Goal: Task Accomplishment & Management: Use online tool/utility

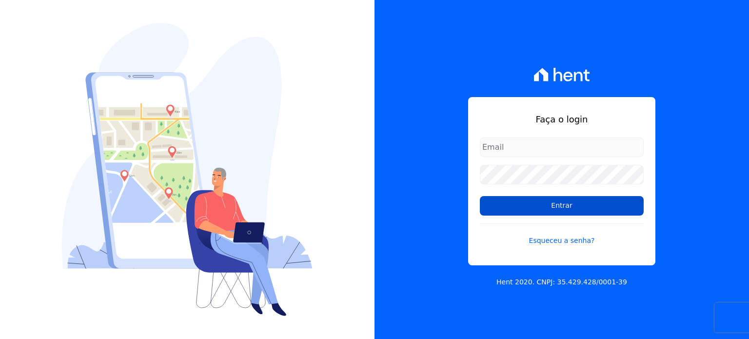
type input "[EMAIL_ADDRESS][DOMAIN_NAME]"
click at [544, 208] on input "Entrar" at bounding box center [562, 205] width 164 height 19
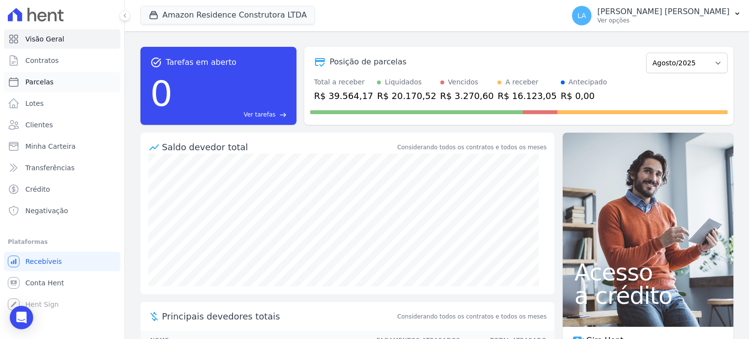
click at [42, 78] on span "Parcelas" at bounding box center [39, 82] width 28 height 10
click at [44, 84] on span "Parcelas" at bounding box center [39, 82] width 28 height 10
select select
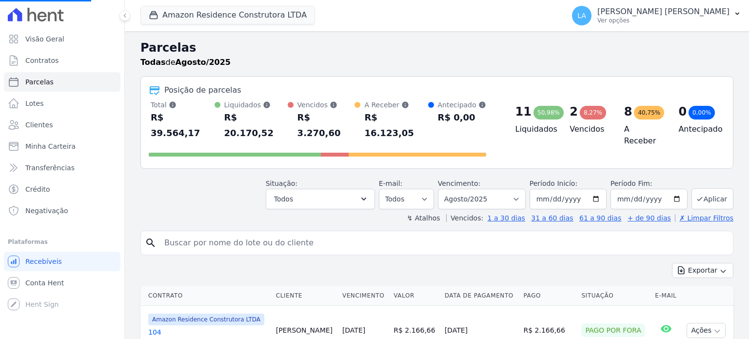
select select
click at [597, 189] on input "[DATE]" at bounding box center [567, 199] width 77 height 20
type input "[DATE]"
click at [718, 188] on button "Aplicar" at bounding box center [712, 198] width 42 height 21
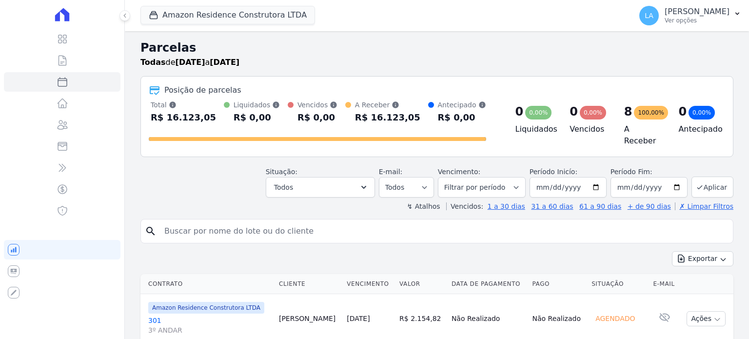
select select
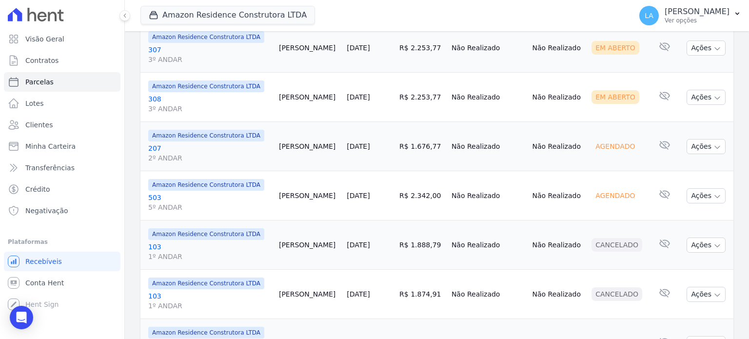
scroll to position [64, 0]
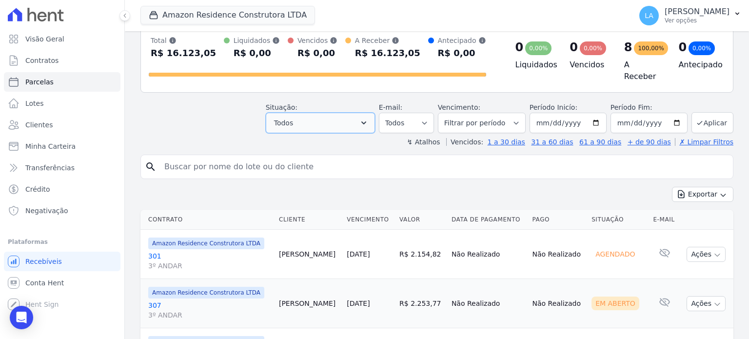
click at [368, 118] on icon "button" at bounding box center [364, 123] width 10 height 10
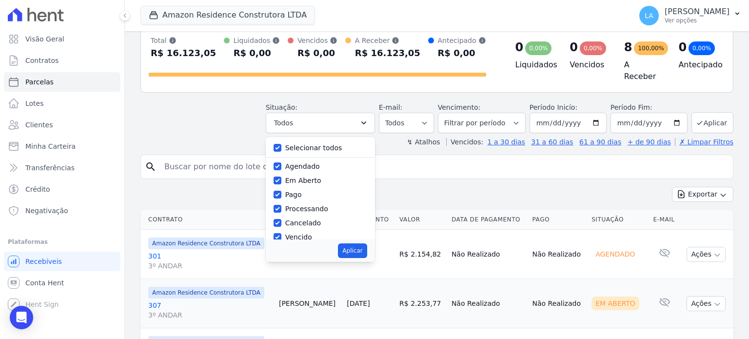
click at [320, 148] on label "Selecionar todos" at bounding box center [313, 148] width 57 height 8
click at [281, 148] on input "Selecionar todos" at bounding box center [277, 148] width 8 height 8
checkbox input "false"
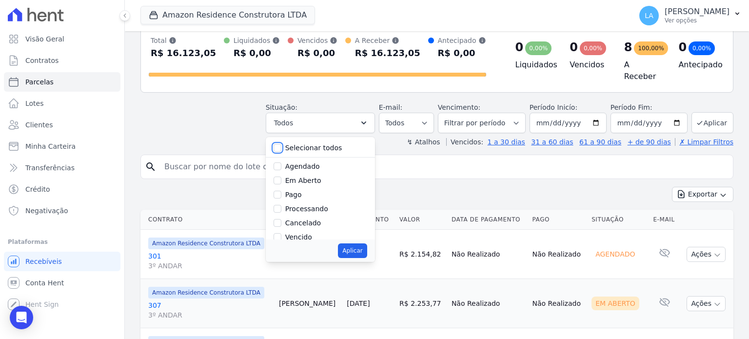
checkbox input "false"
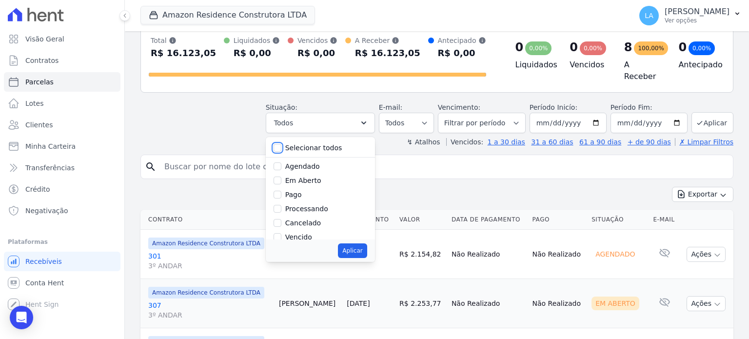
checkbox input "false"
click at [312, 162] on label "Agendado" at bounding box center [302, 166] width 35 height 8
click at [281, 162] on input "Agendado" at bounding box center [277, 166] width 8 height 8
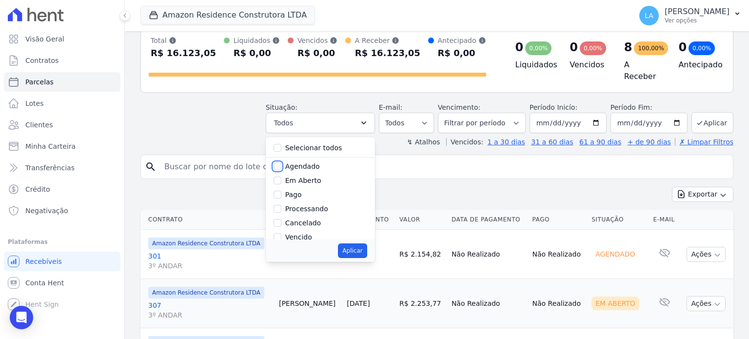
checkbox input "true"
click at [363, 246] on button "Aplicar" at bounding box center [352, 250] width 29 height 15
select select "scheduled"
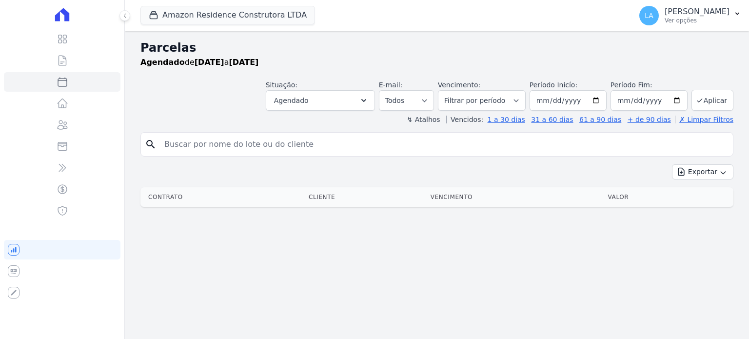
select select
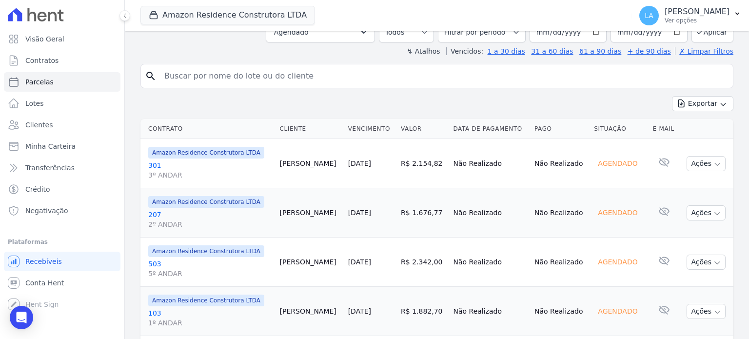
scroll to position [68, 0]
click at [157, 163] on link "301 3º ANDAR" at bounding box center [210, 169] width 124 height 19
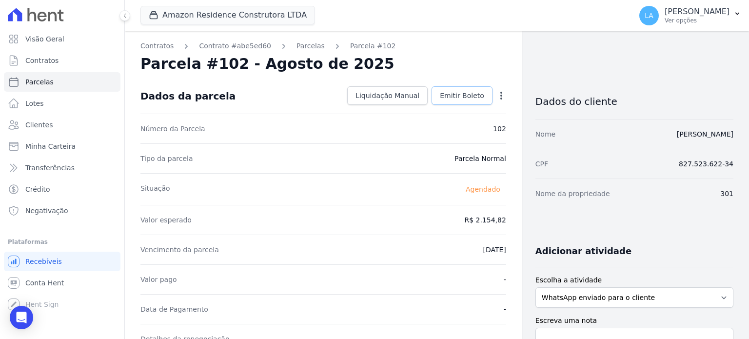
click at [464, 96] on span "Emitir Boleto" at bounding box center [462, 96] width 44 height 10
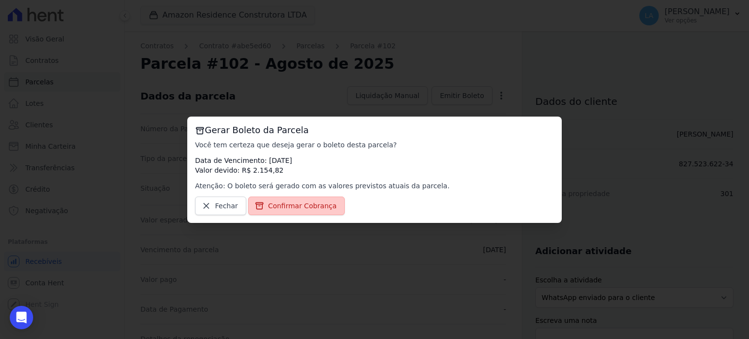
click at [308, 208] on span "Confirmar Cobrança" at bounding box center [302, 206] width 69 height 10
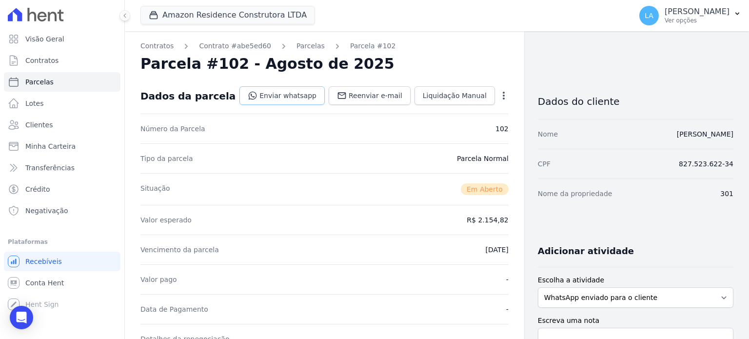
click at [291, 99] on link "Enviar whatsapp" at bounding box center [281, 95] width 85 height 19
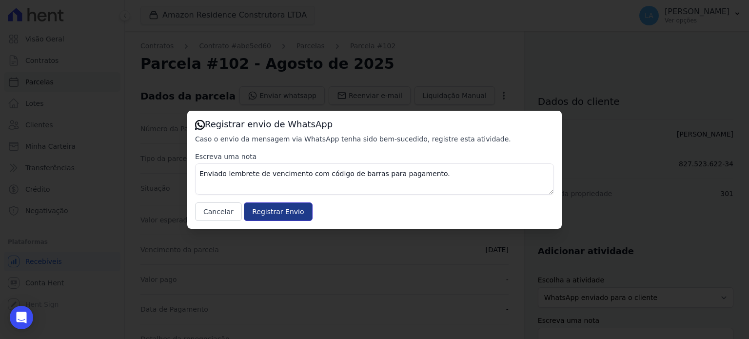
click at [281, 214] on input "Registrar Envio" at bounding box center [278, 211] width 68 height 19
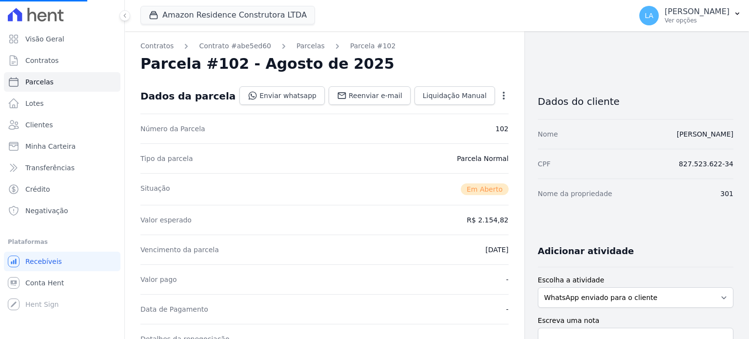
select select
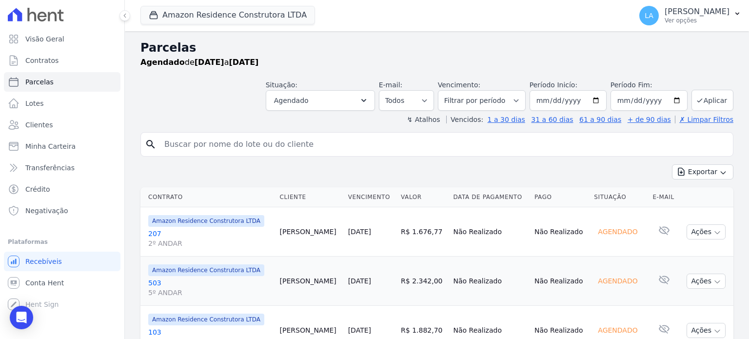
click at [155, 231] on link "207 2º ANDAR" at bounding box center [210, 238] width 124 height 19
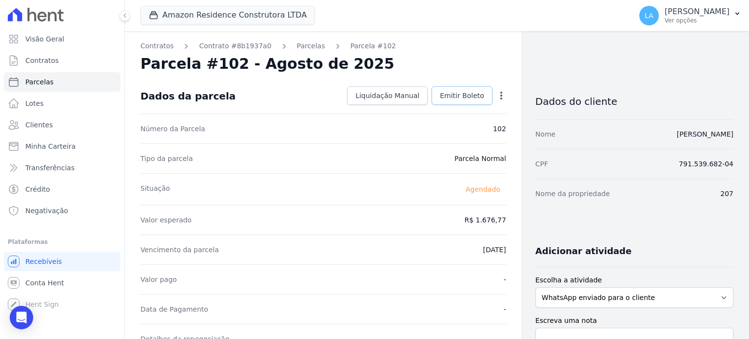
click at [472, 97] on span "Emitir Boleto" at bounding box center [462, 96] width 44 height 10
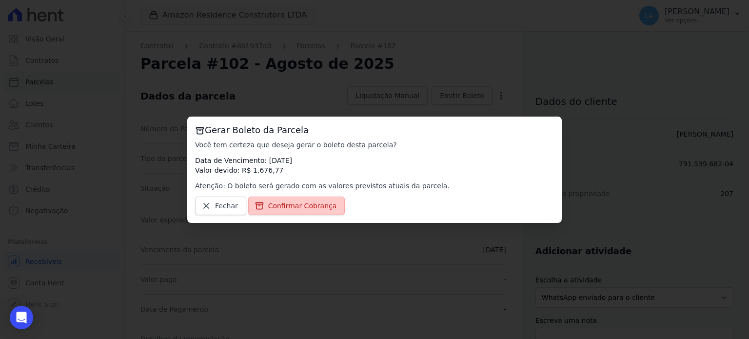
click at [318, 204] on span "Confirmar Cobrança" at bounding box center [302, 206] width 69 height 10
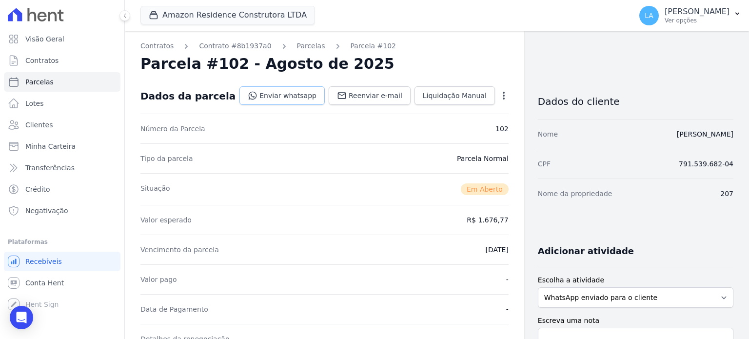
click at [313, 92] on link "Enviar whatsapp" at bounding box center [281, 95] width 85 height 19
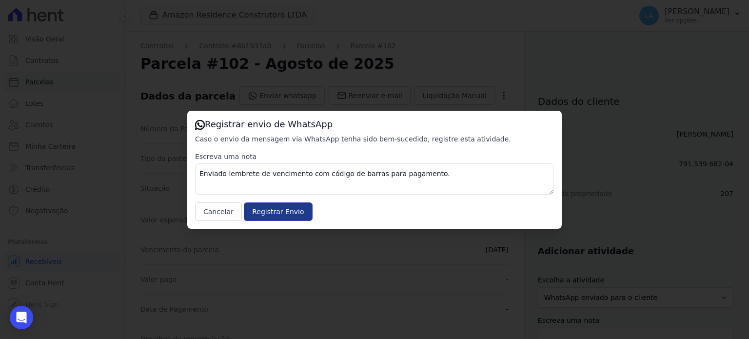
click at [278, 211] on input "Registrar Envio" at bounding box center [278, 211] width 68 height 19
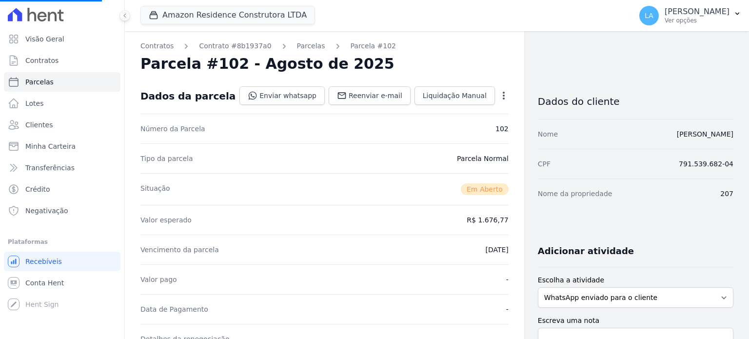
select select
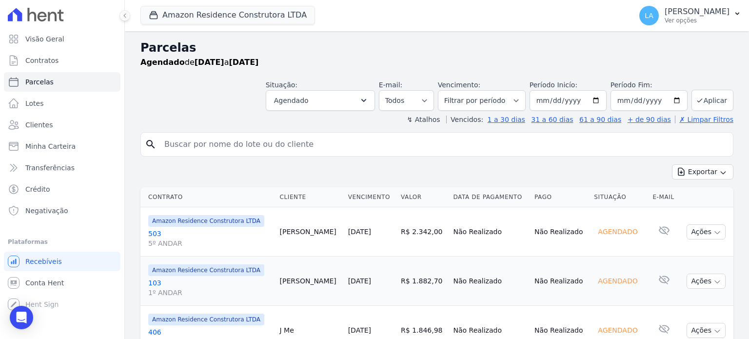
click at [154, 231] on link "503 5º ANDAR" at bounding box center [210, 238] width 124 height 19
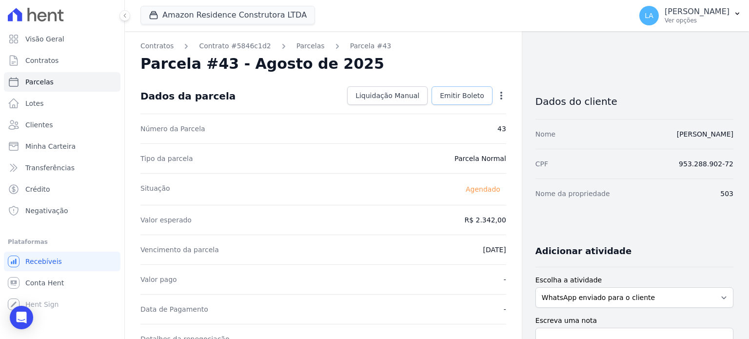
click at [473, 91] on span "Emitir Boleto" at bounding box center [462, 96] width 44 height 10
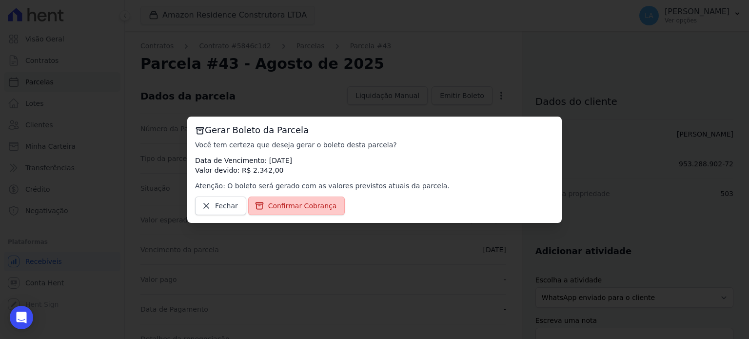
click at [318, 201] on span "Confirmar Cobrança" at bounding box center [302, 206] width 69 height 10
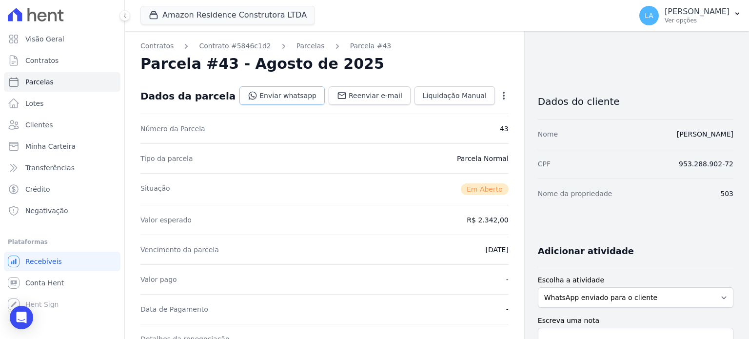
click at [298, 96] on link "Enviar whatsapp" at bounding box center [281, 95] width 85 height 19
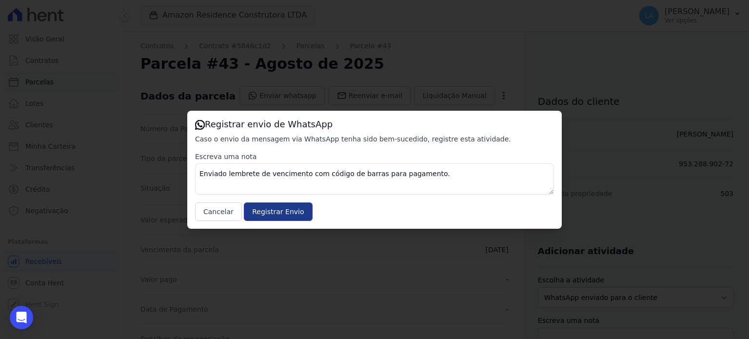
click at [277, 215] on input "Registrar Envio" at bounding box center [278, 211] width 68 height 19
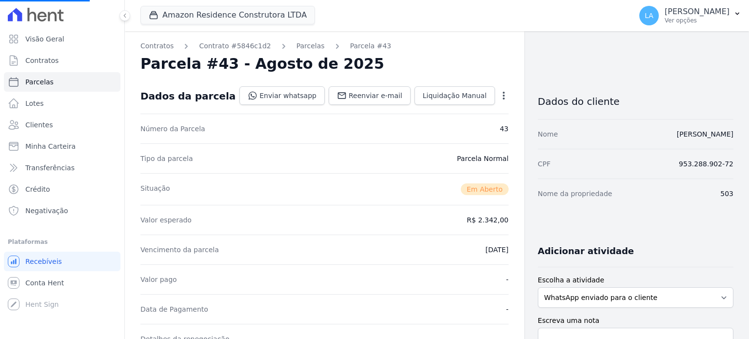
select select
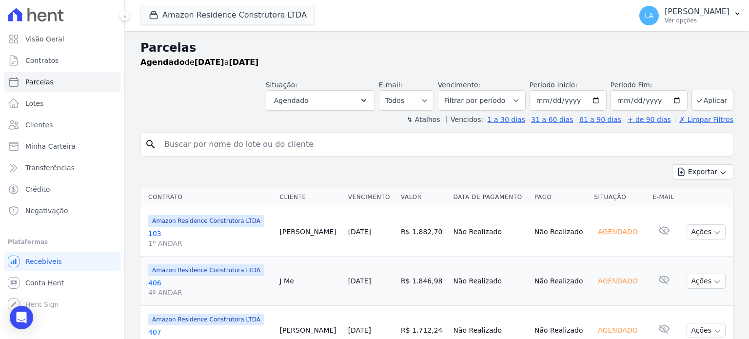
click at [155, 234] on link "103 1º ANDAR" at bounding box center [210, 238] width 124 height 19
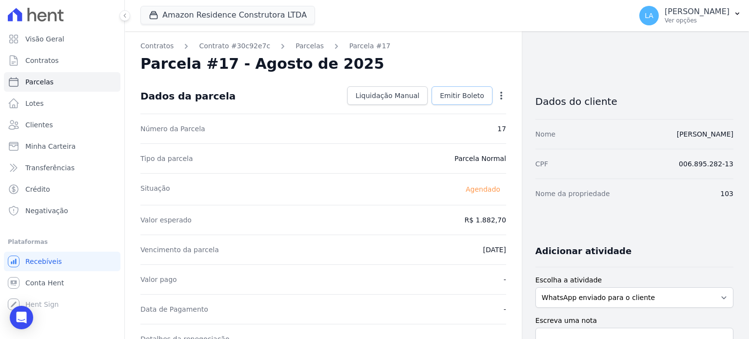
click at [470, 95] on span "Emitir Boleto" at bounding box center [462, 96] width 44 height 10
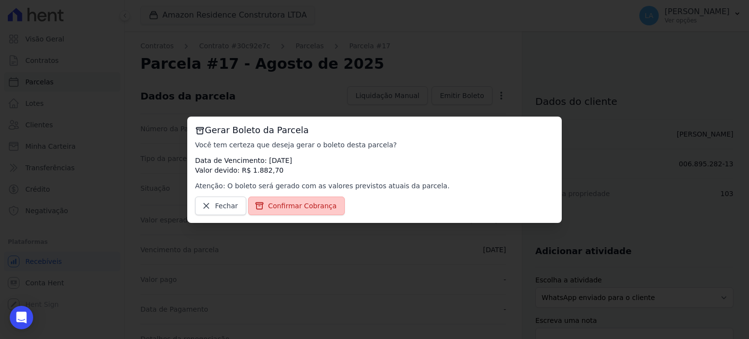
click at [318, 202] on span "Confirmar Cobrança" at bounding box center [302, 206] width 69 height 10
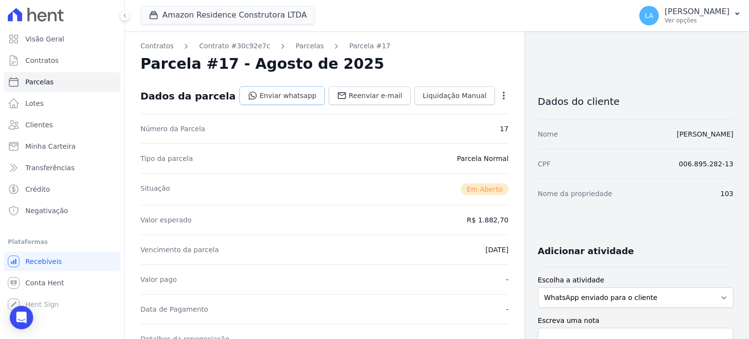
click at [302, 97] on link "Enviar whatsapp" at bounding box center [281, 95] width 85 height 19
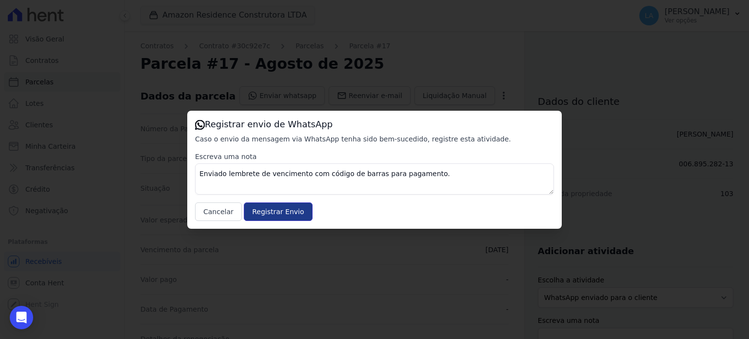
click at [269, 207] on input "Registrar Envio" at bounding box center [278, 211] width 68 height 19
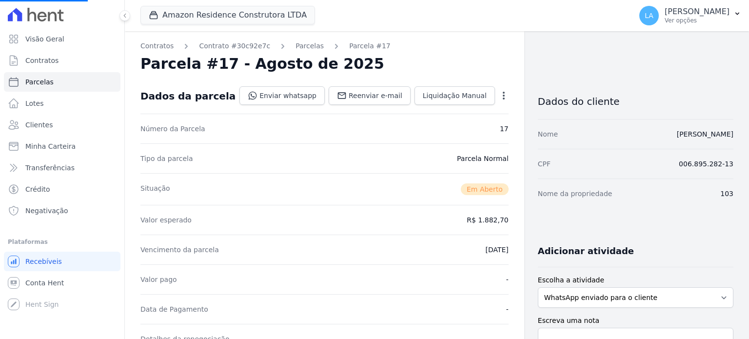
select select
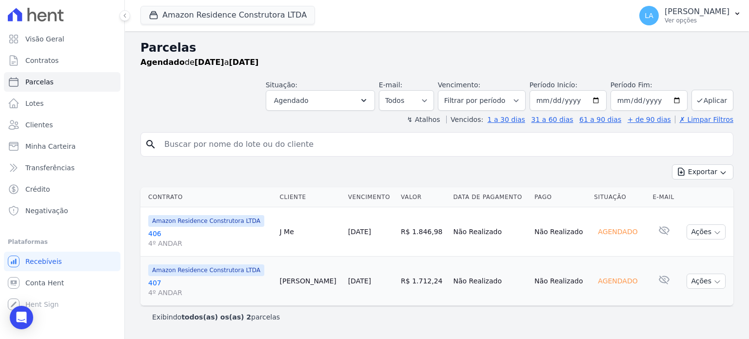
click at [150, 234] on link "406 4º ANDAR" at bounding box center [210, 238] width 124 height 19
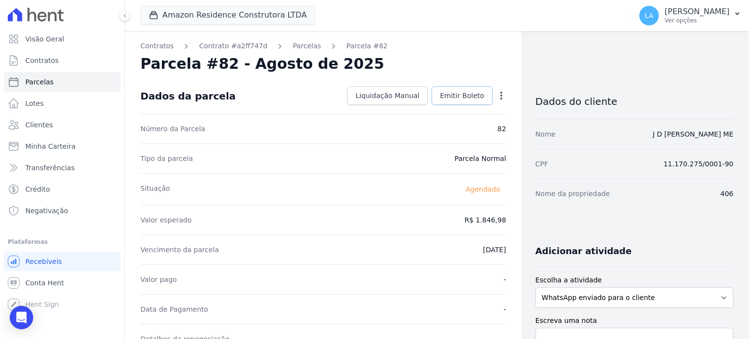
click at [477, 97] on span "Emitir Boleto" at bounding box center [462, 96] width 44 height 10
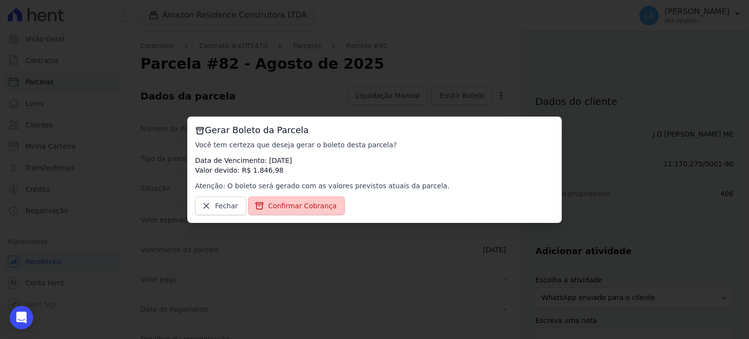
click at [320, 204] on span "Confirmar Cobrança" at bounding box center [302, 206] width 69 height 10
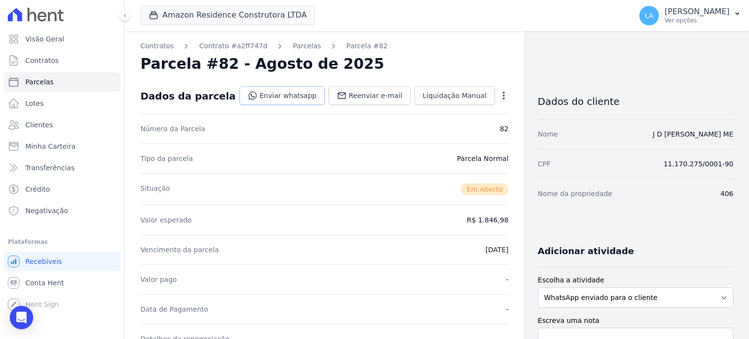
click at [300, 95] on link "Enviar whatsapp" at bounding box center [281, 95] width 85 height 19
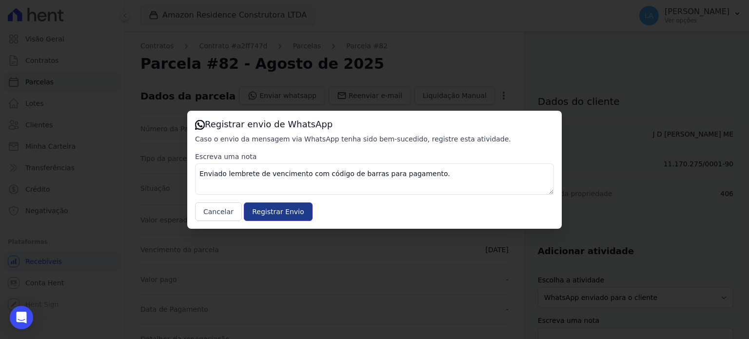
click at [279, 212] on input "Registrar Envio" at bounding box center [278, 211] width 68 height 19
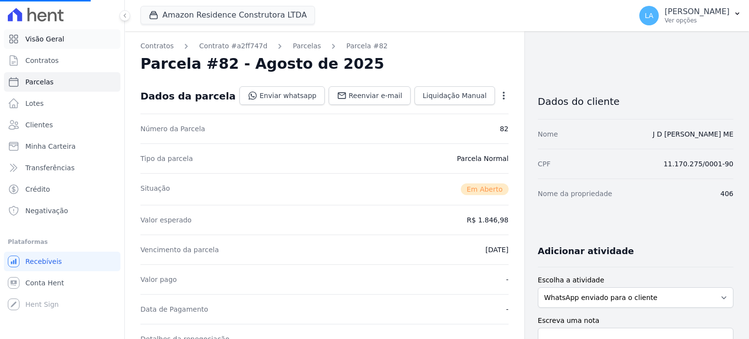
select select
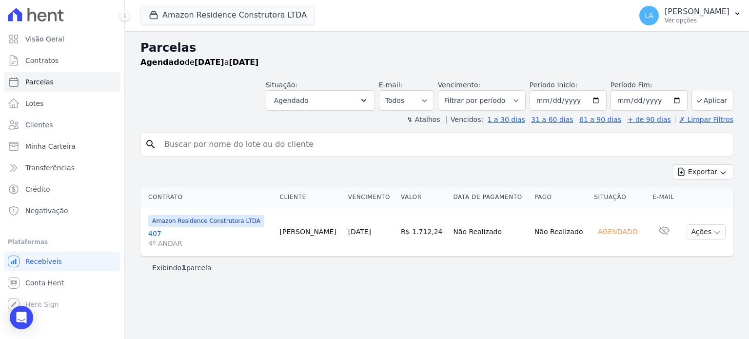
click at [155, 233] on link "407 4º ANDAR" at bounding box center [210, 238] width 124 height 19
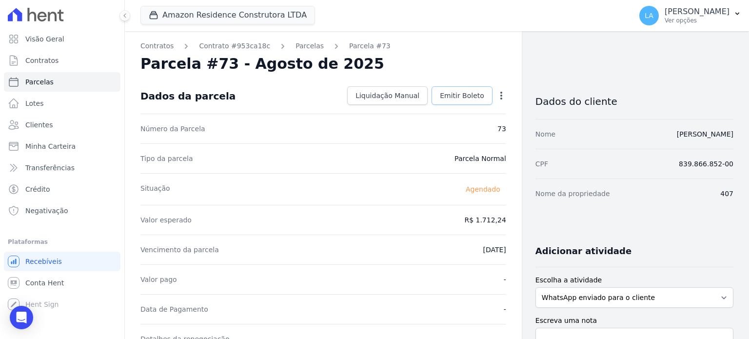
click at [456, 96] on span "Emitir Boleto" at bounding box center [462, 96] width 44 height 10
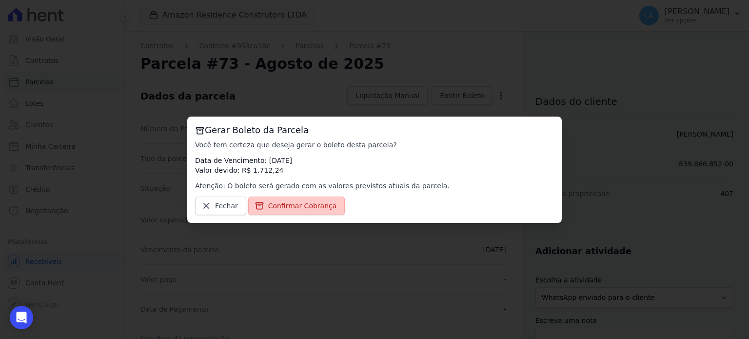
click at [303, 204] on span "Confirmar Cobrança" at bounding box center [302, 206] width 69 height 10
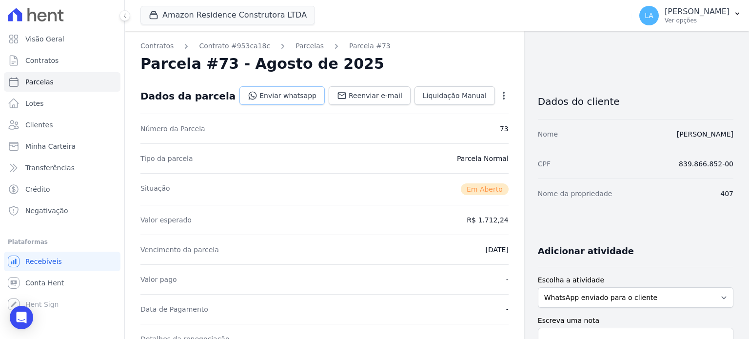
click at [275, 94] on link "Enviar whatsapp" at bounding box center [281, 95] width 85 height 19
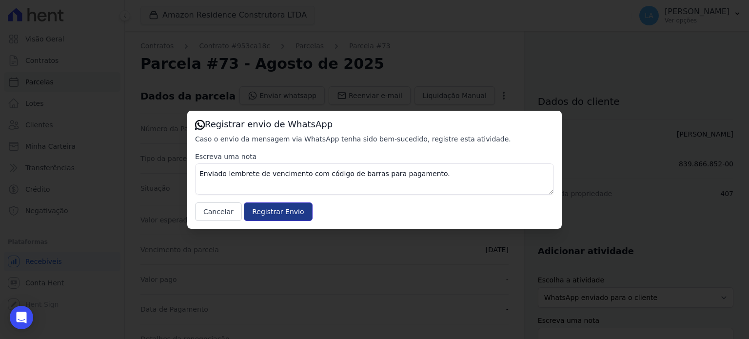
click at [292, 214] on input "Registrar Envio" at bounding box center [278, 211] width 68 height 19
